Goal: Book appointment/travel/reservation

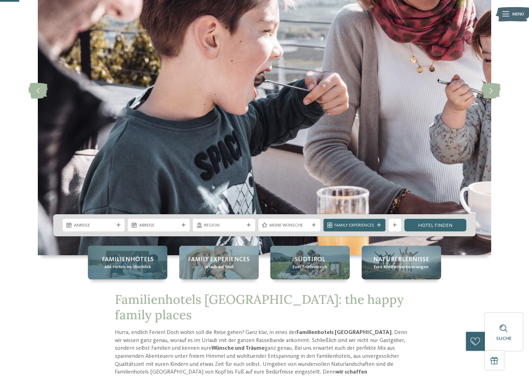
click at [122, 262] on span "Familienhotels" at bounding box center [128, 259] width 52 height 9
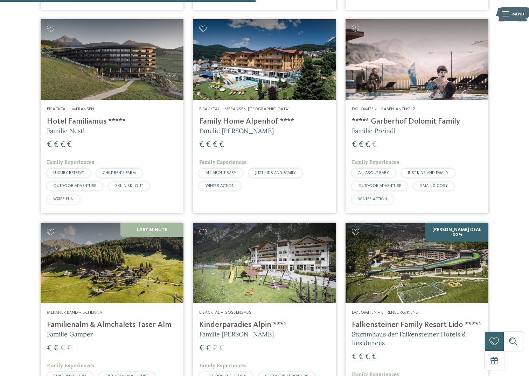
scroll to position [1049, 0]
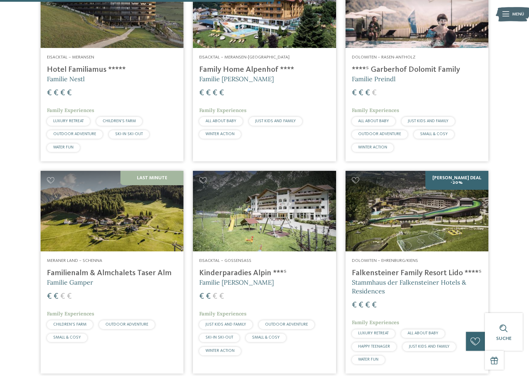
click at [452, 211] on img at bounding box center [416, 211] width 143 height 80
